Goal: Unclear

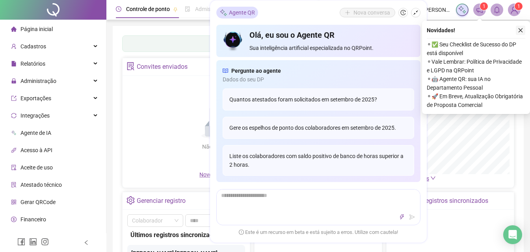
click at [519, 32] on icon "close" at bounding box center [521, 31] width 6 height 6
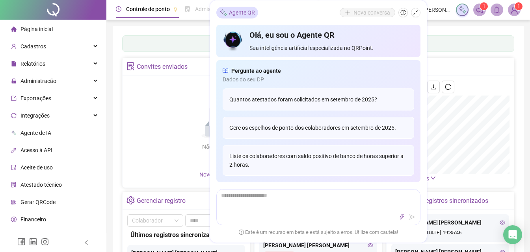
click at [417, 13] on icon "shrink" at bounding box center [416, 13] width 6 height 6
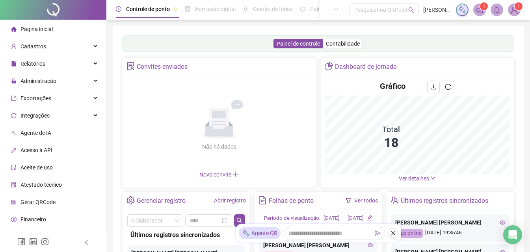
click at [512, 9] on img at bounding box center [514, 10] width 12 height 12
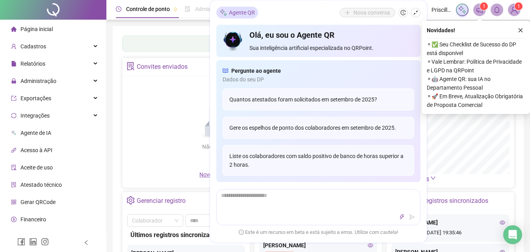
click at [520, 31] on icon "close" at bounding box center [521, 31] width 6 height 6
click at [515, 11] on img at bounding box center [514, 10] width 12 height 12
